Goal: Communication & Community: Share content

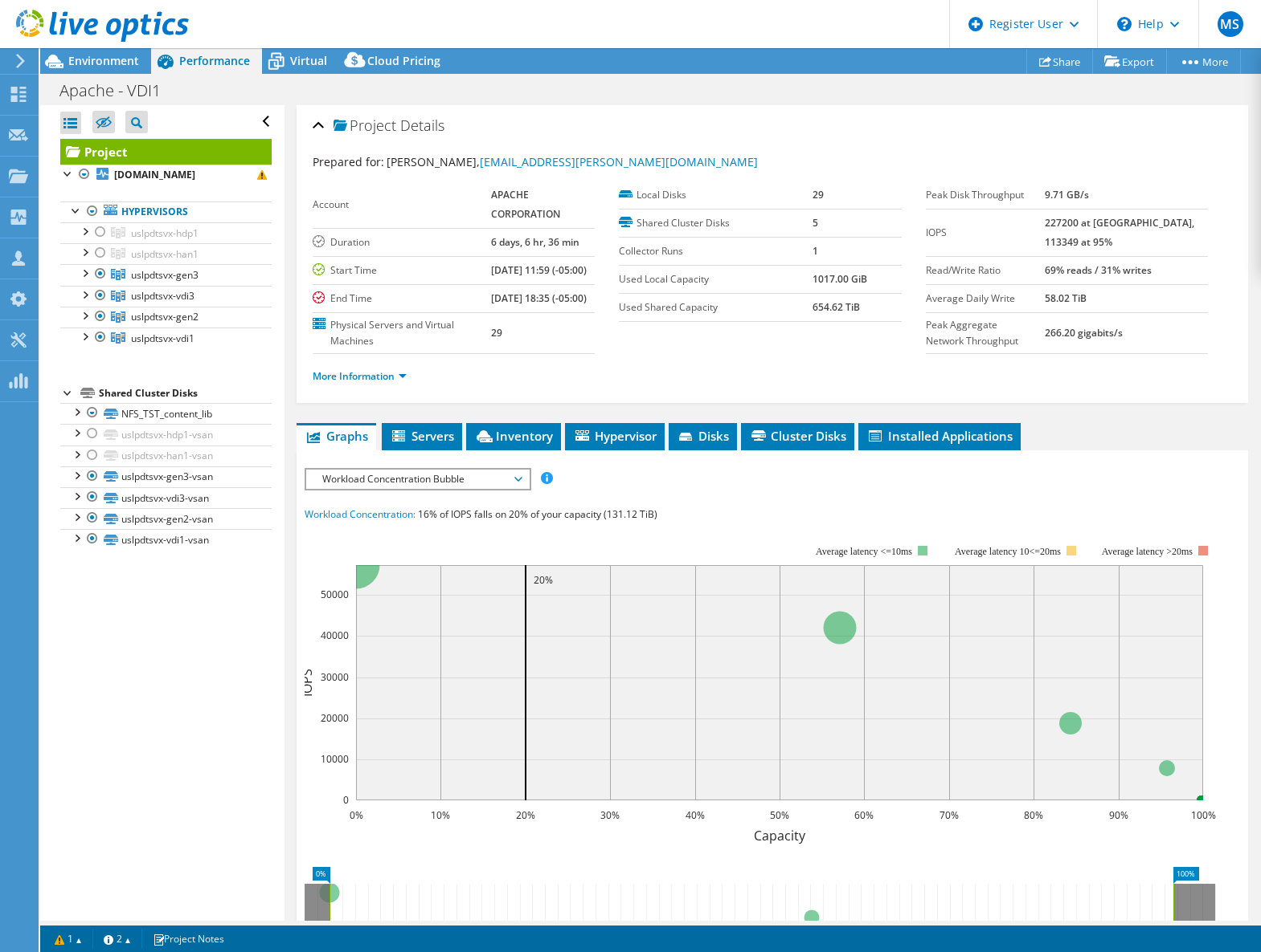
select select "USD"
click at [1044, 57] on link "Share" at bounding box center [1060, 61] width 67 height 25
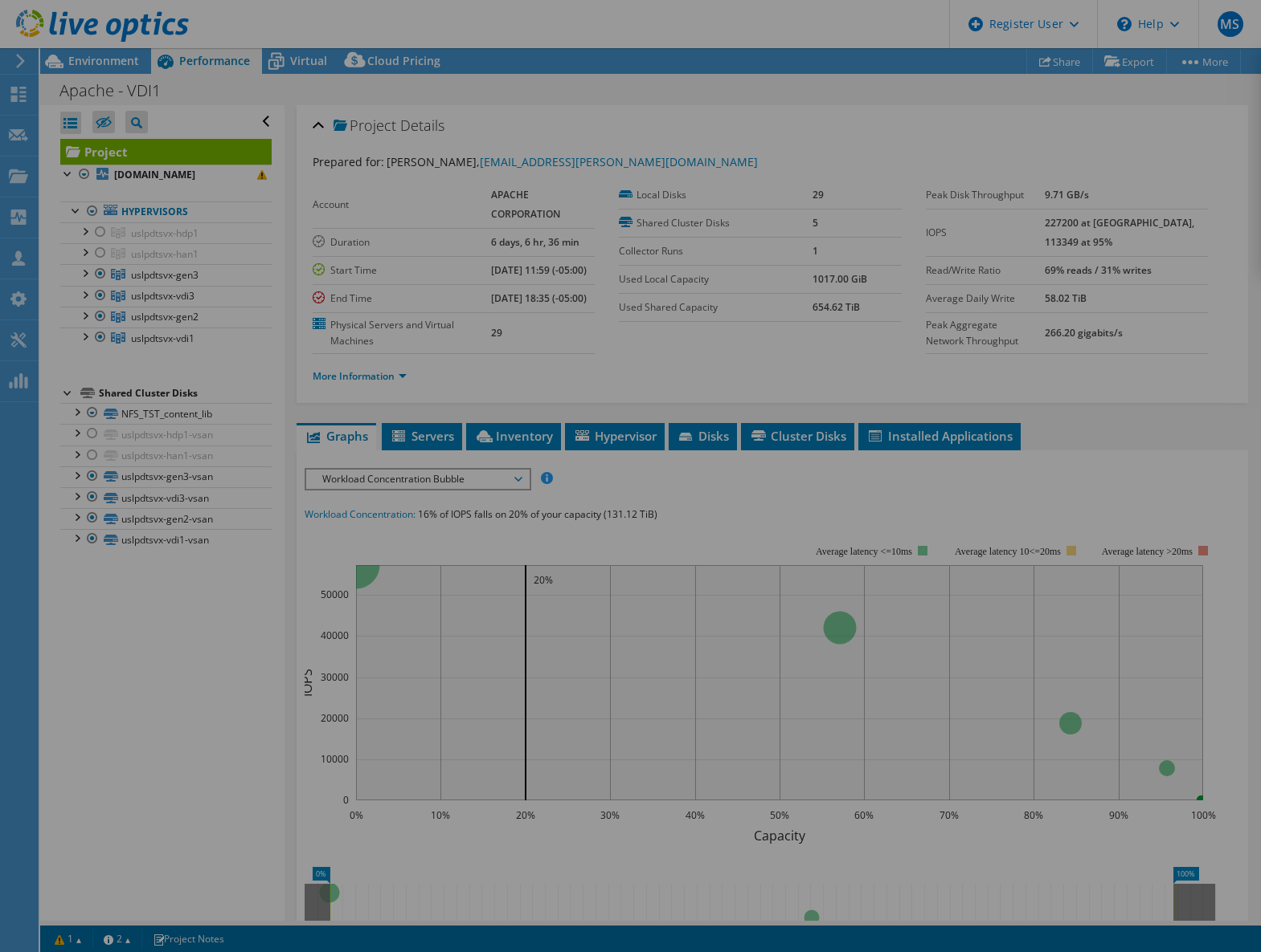
click at [374, 246] on div at bounding box center [630, 476] width 1261 height 856
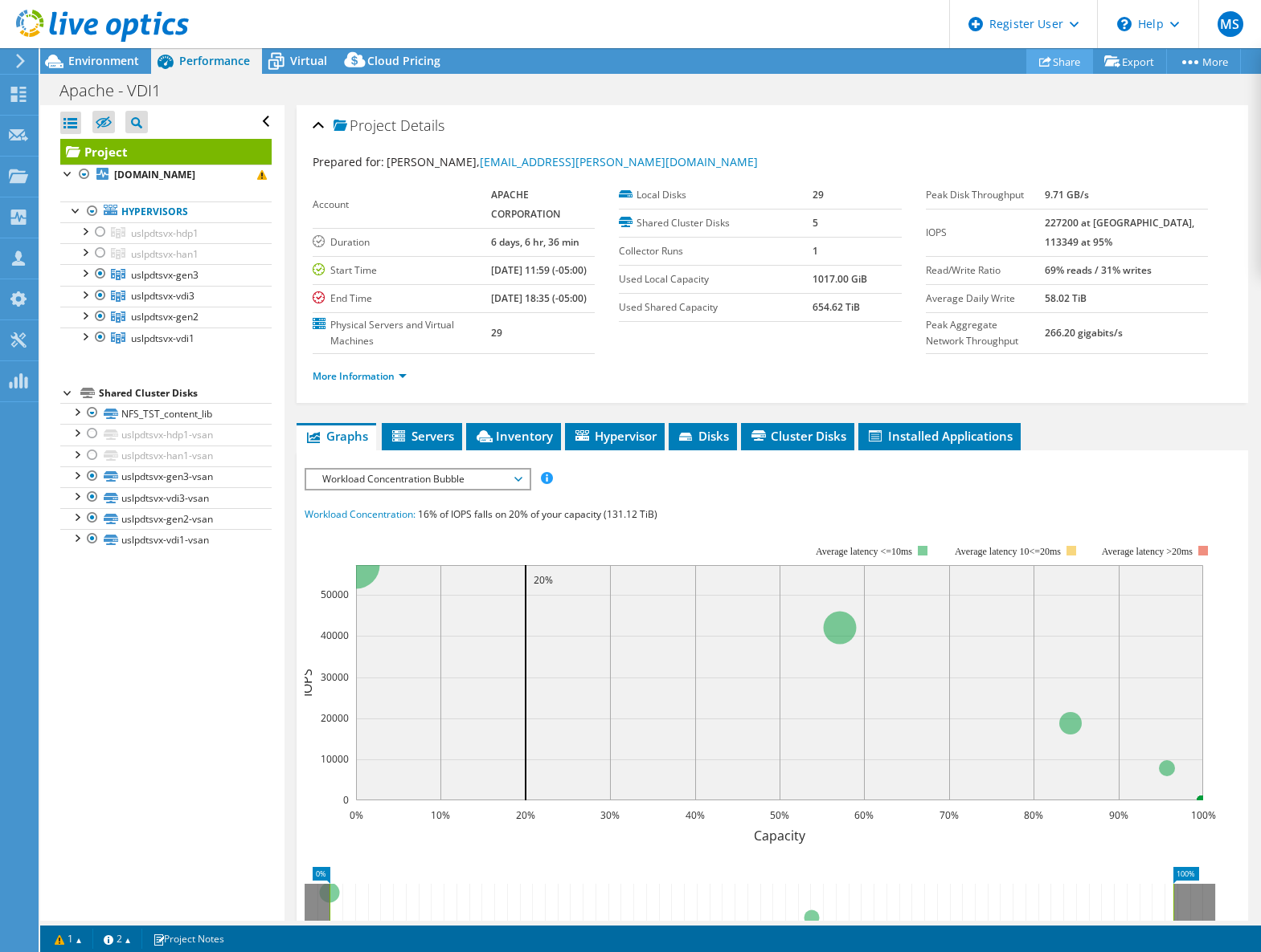
click at [1048, 53] on link "Share" at bounding box center [1060, 61] width 67 height 25
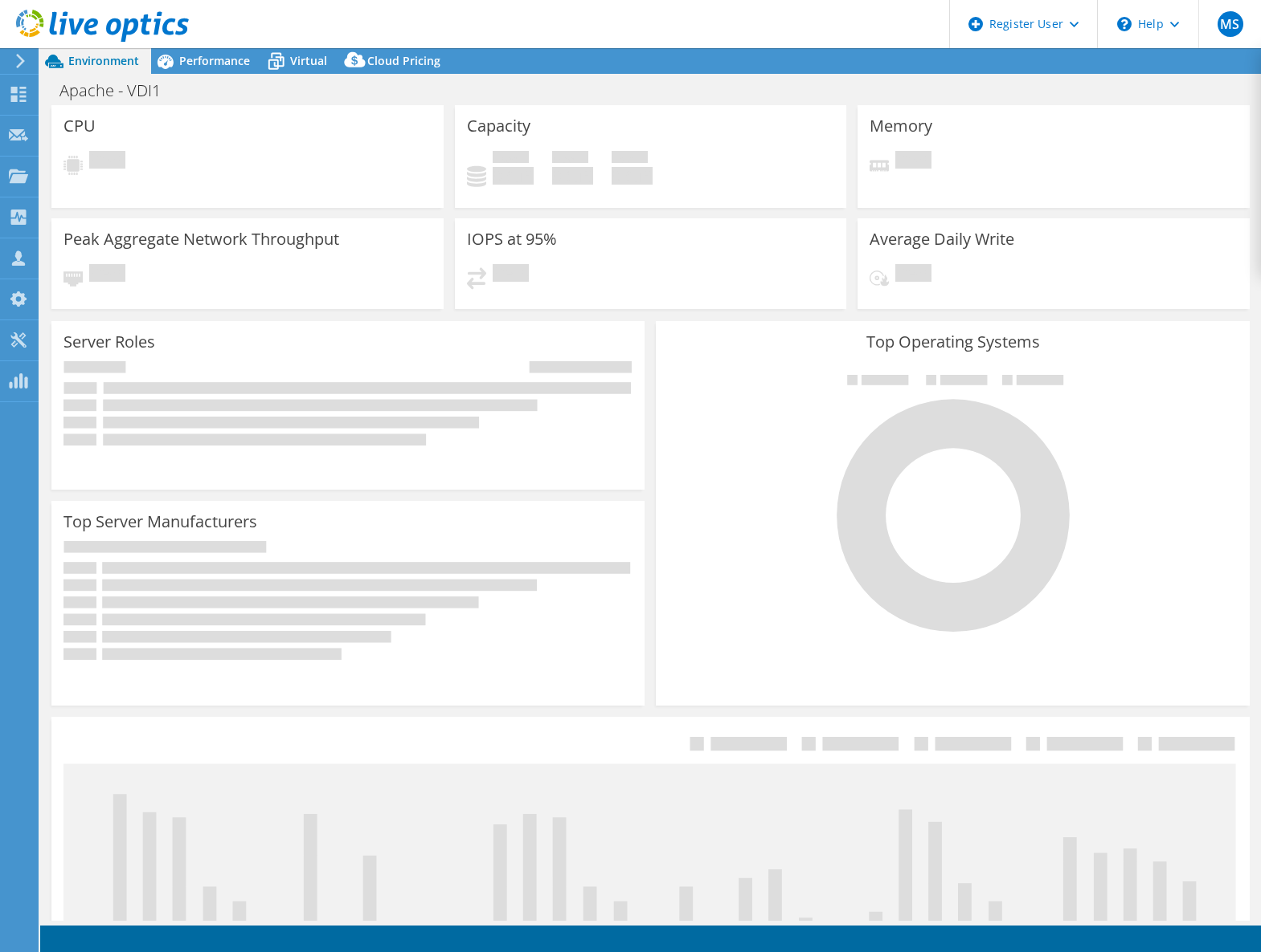
select select "USD"
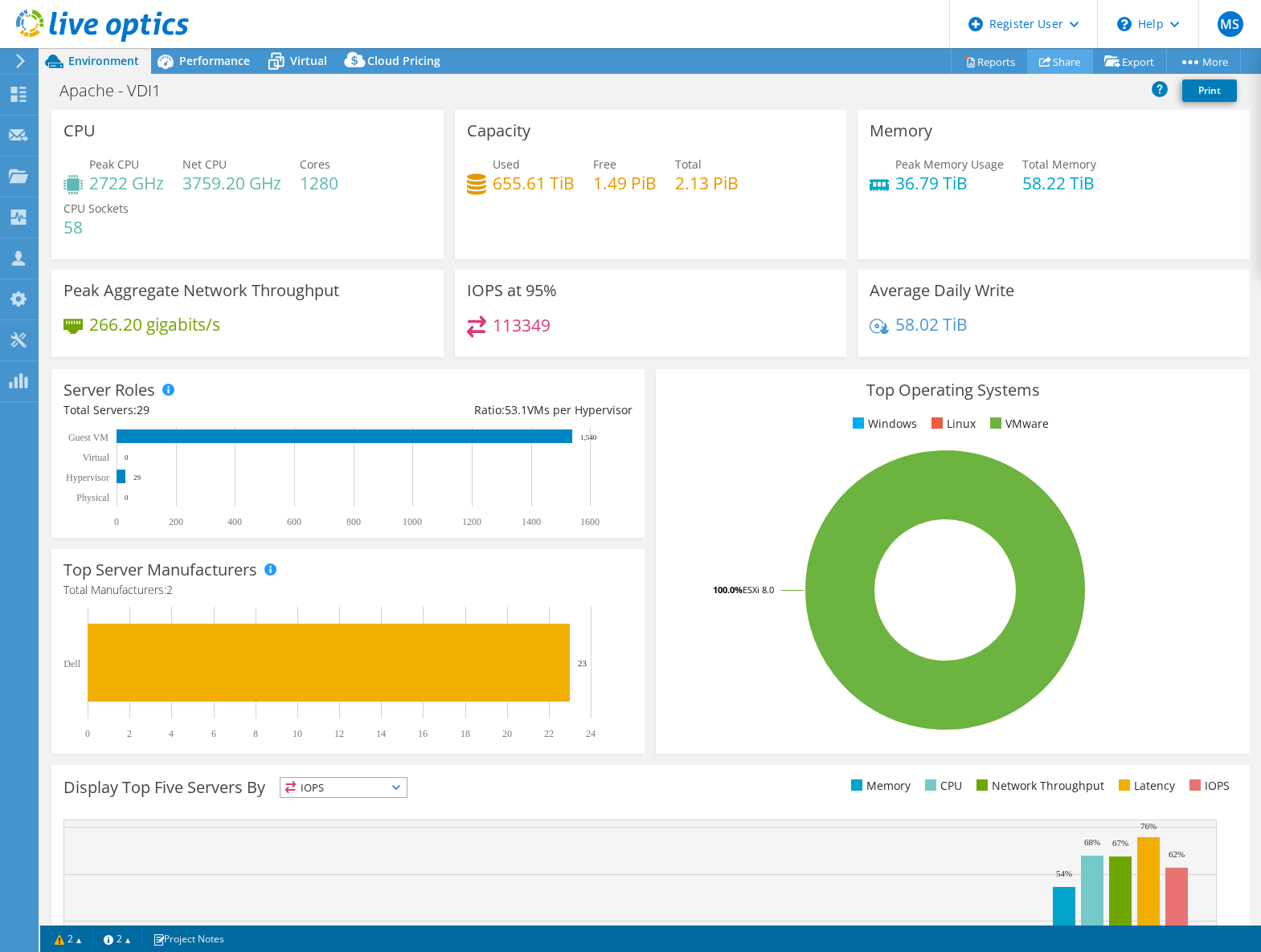
click at [1049, 58] on link "Share" at bounding box center [1060, 61] width 66 height 25
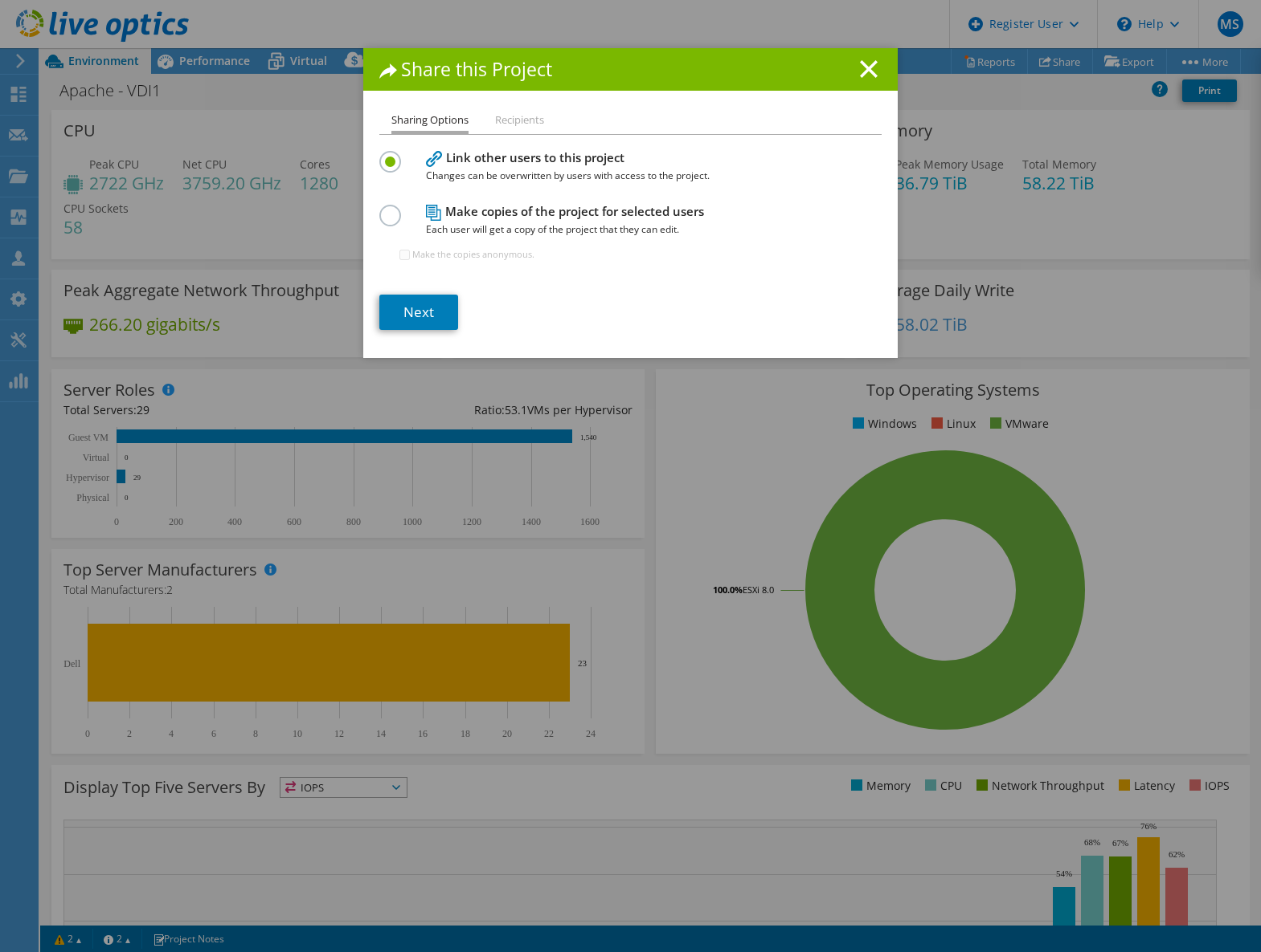
click at [387, 209] on label at bounding box center [393, 207] width 28 height 4
click at [0, 0] on input "radio" at bounding box center [0, 0] width 0 height 0
click at [422, 309] on link "Next" at bounding box center [419, 312] width 79 height 35
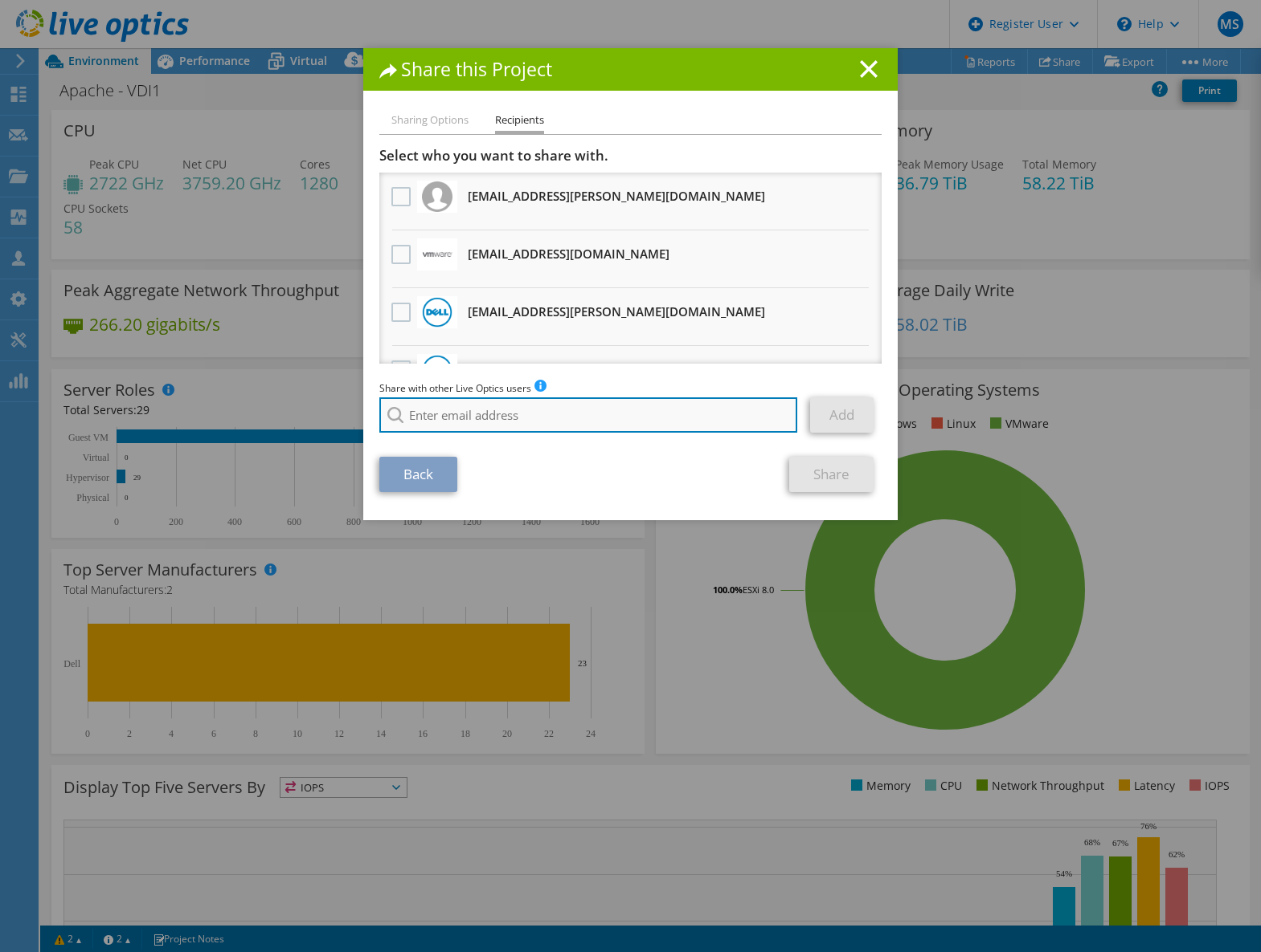
click at [430, 416] on input "search" at bounding box center [588, 415] width 418 height 35
click at [461, 416] on input "search" at bounding box center [588, 415] width 418 height 35
paste input "[PERSON_NAME][EMAIL_ADDRESS][PERSON_NAME][DOMAIN_NAME]"
click at [549, 419] on input "[PERSON_NAME][EMAIL_ADDRESS][PERSON_NAME][DOMAIN_NAME]" at bounding box center [588, 415] width 418 height 35
click at [567, 410] on input "[PERSON_NAME][EMAIL_ADDRESS][PERSON_NAME][DOMAIN_NAME]" at bounding box center [588, 415] width 418 height 35
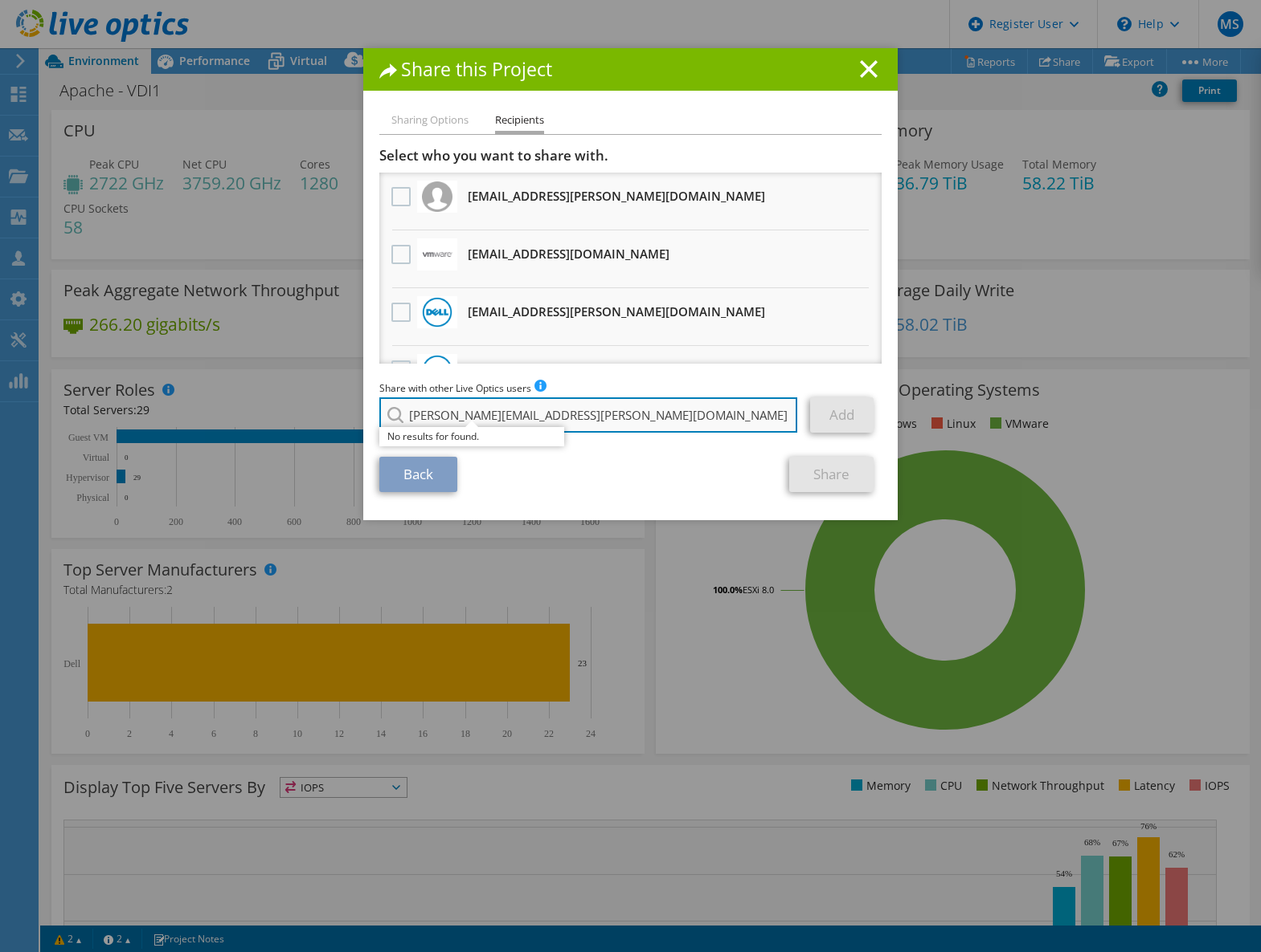
click at [408, 408] on input "[PERSON_NAME][EMAIL_ADDRESS][PERSON_NAME][DOMAIN_NAME]" at bounding box center [588, 415] width 418 height 35
click at [626, 419] on input "[PERSON_NAME][EMAIL_ADDRESS][PERSON_NAME][DOMAIN_NAME]" at bounding box center [588, 415] width 418 height 35
click at [641, 514] on div "Sharing Options Recipients Link other users to this project Changes can be over…" at bounding box center [630, 316] width 535 height 410
click at [405, 415] on input "[PERSON_NAME][EMAIL_ADDRESS][PERSON_NAME][DOMAIN_NAME]" at bounding box center [588, 415] width 418 height 35
click at [587, 405] on input "[PERSON_NAME][EMAIL_ADDRESS][PERSON_NAME][DOMAIN_NAME]" at bounding box center [588, 415] width 418 height 35
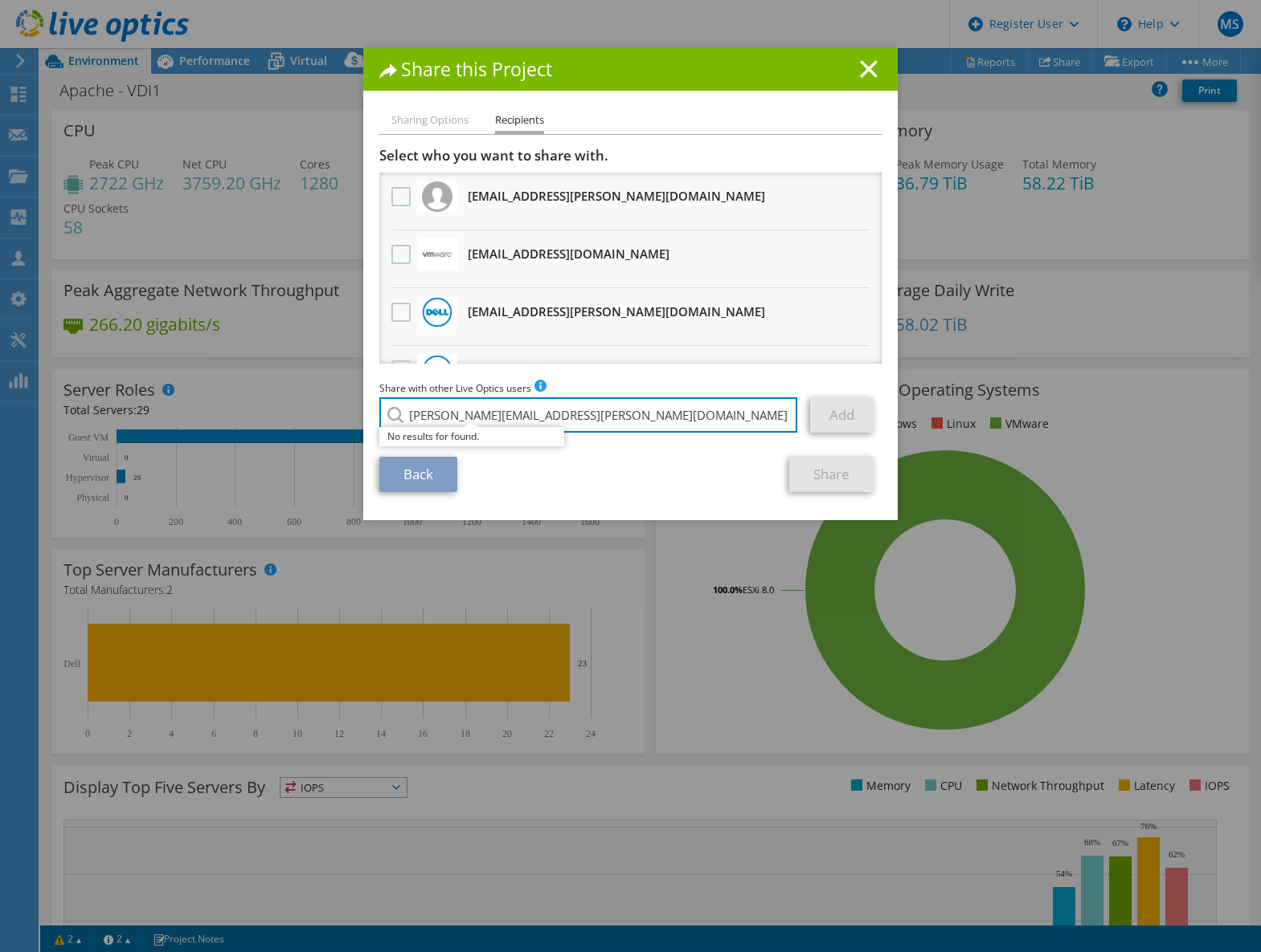
type input "[PERSON_NAME][EMAIL_ADDRESS][PERSON_NAME][DOMAIN_NAME]"
